Goal: Task Accomplishment & Management: Manage account settings

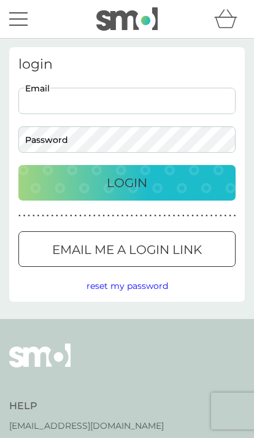
type input "[EMAIL_ADDRESS][DOMAIN_NAME]"
click at [127, 183] on button "Login" at bounding box center [126, 183] width 217 height 36
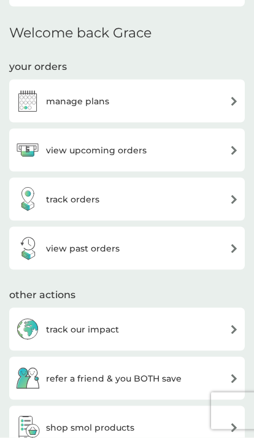
scroll to position [291, 0]
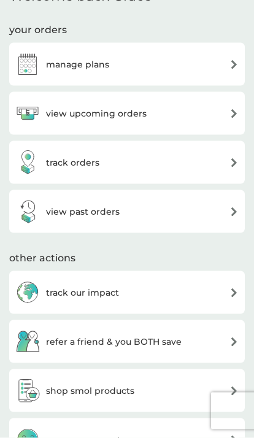
click at [39, 167] on img at bounding box center [27, 162] width 25 height 25
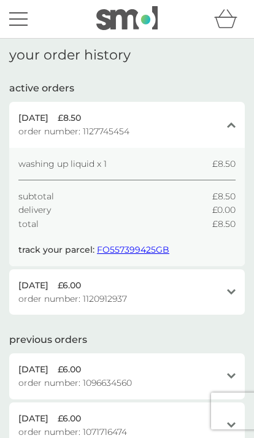
click at [15, 30] on button "menu" at bounding box center [18, 18] width 18 height 23
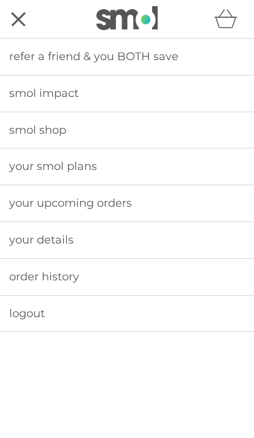
click at [55, 203] on span "your upcoming orders" at bounding box center [70, 202] width 123 height 13
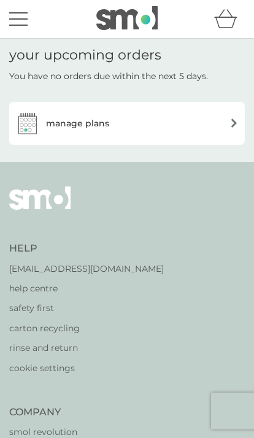
click at [39, 118] on img at bounding box center [27, 123] width 25 height 25
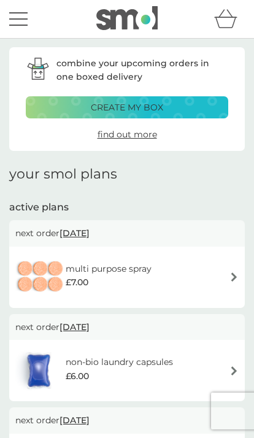
click at [9, 14] on button "menu" at bounding box center [18, 18] width 18 height 23
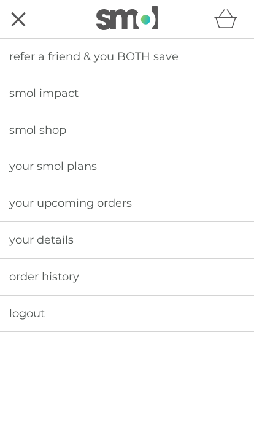
click at [41, 127] on span "smol shop" at bounding box center [37, 129] width 57 height 13
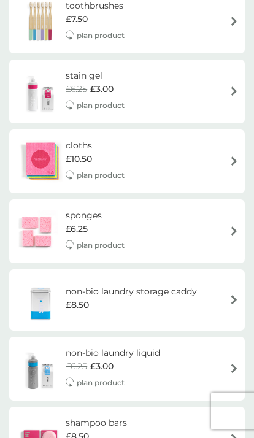
scroll to position [992, 0]
